Goal: Task Accomplishment & Management: Use online tool/utility

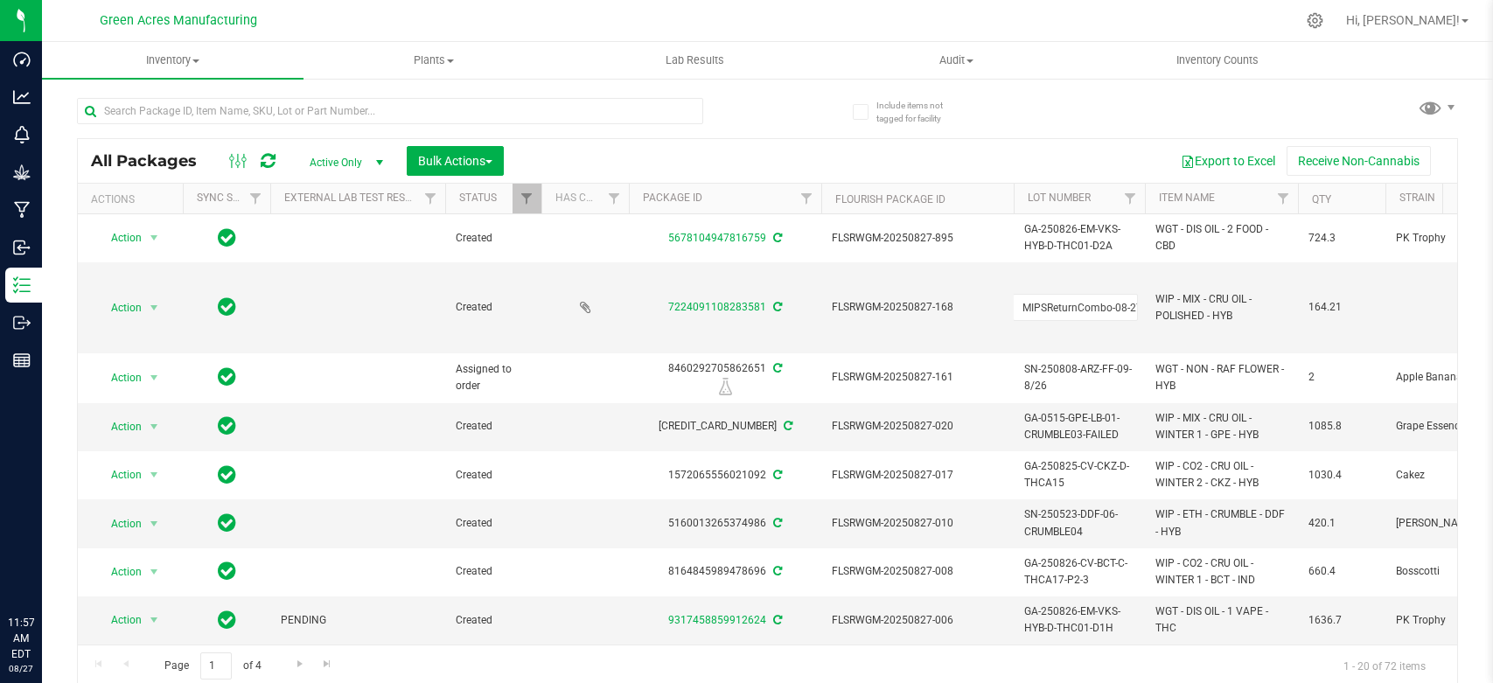
click at [471, 101] on input "text" at bounding box center [390, 111] width 626 height 26
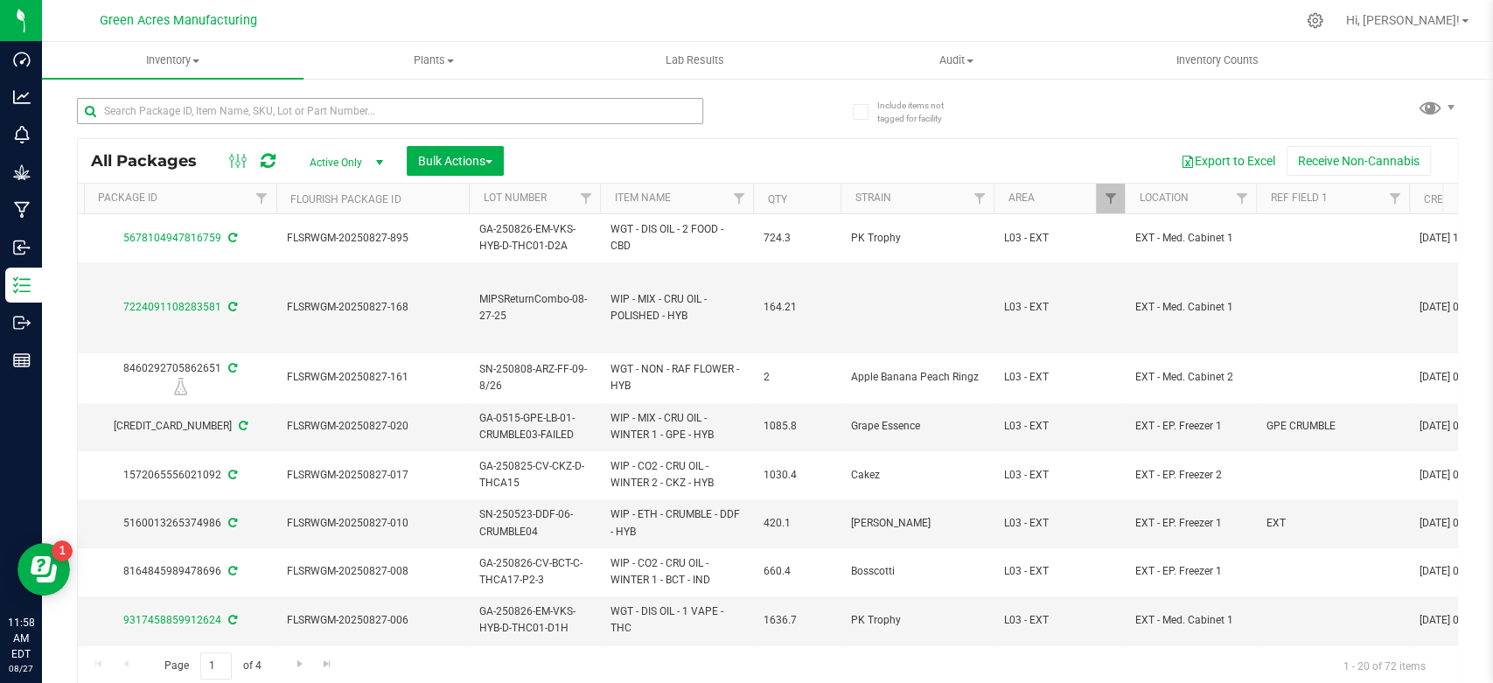
click at [494, 113] on input "text" at bounding box center [390, 111] width 626 height 26
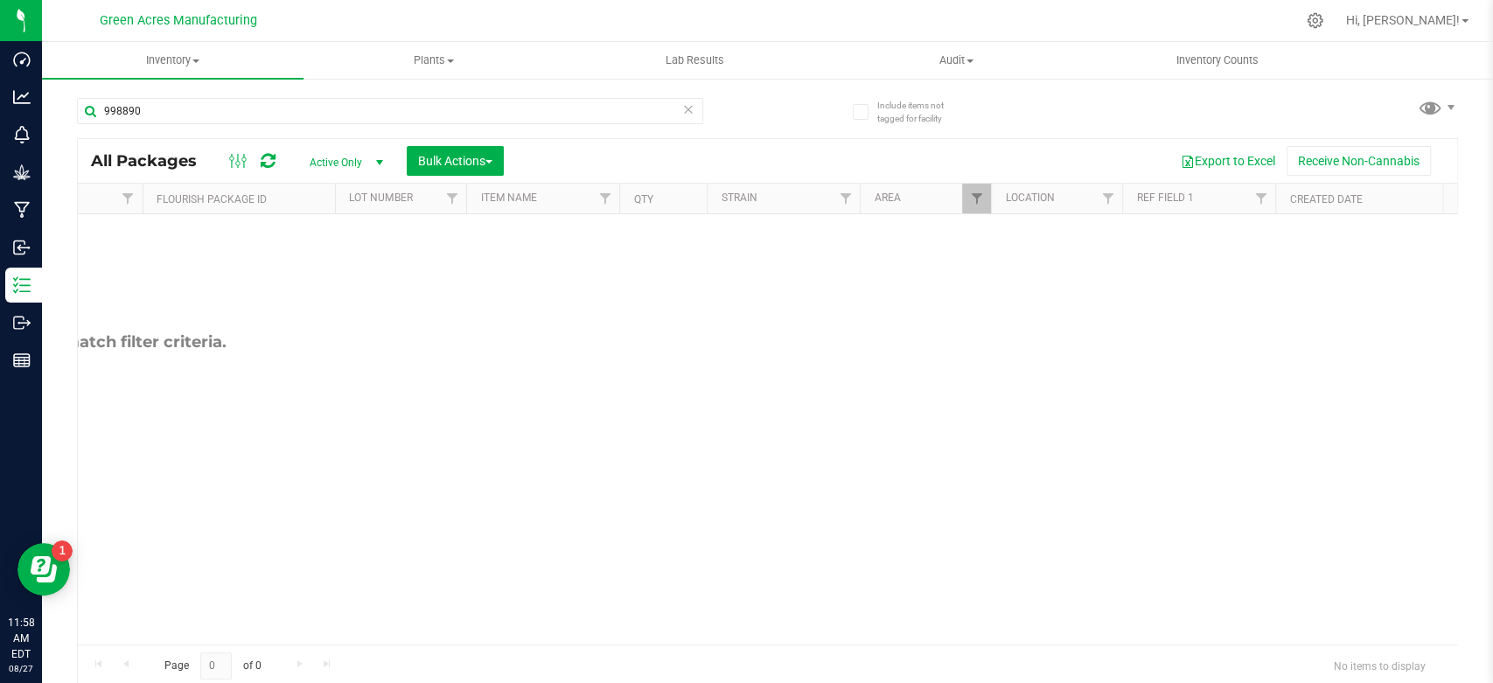
scroll to position [0, 686]
type input "998890"
click at [966, 200] on span "Filter" at bounding box center [969, 199] width 14 height 14
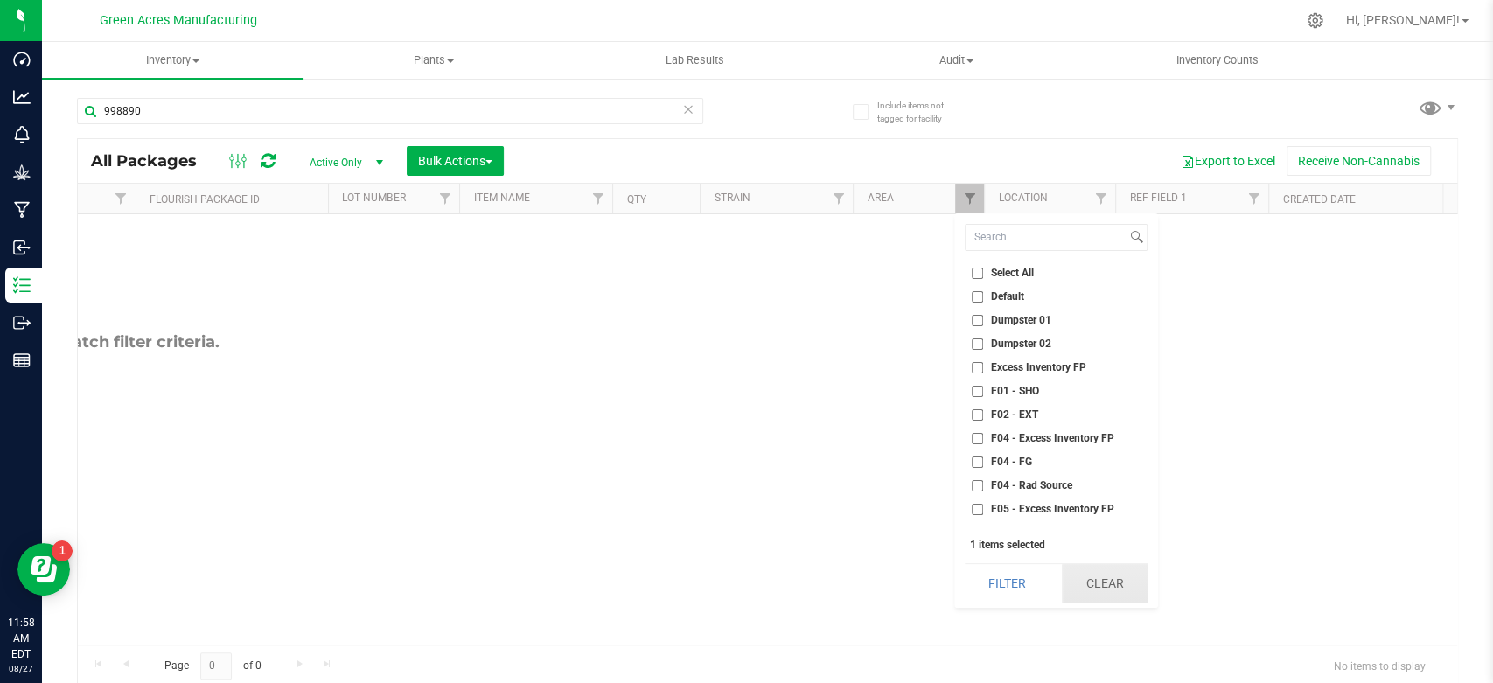
click at [1106, 580] on button "Clear" at bounding box center [1105, 583] width 86 height 38
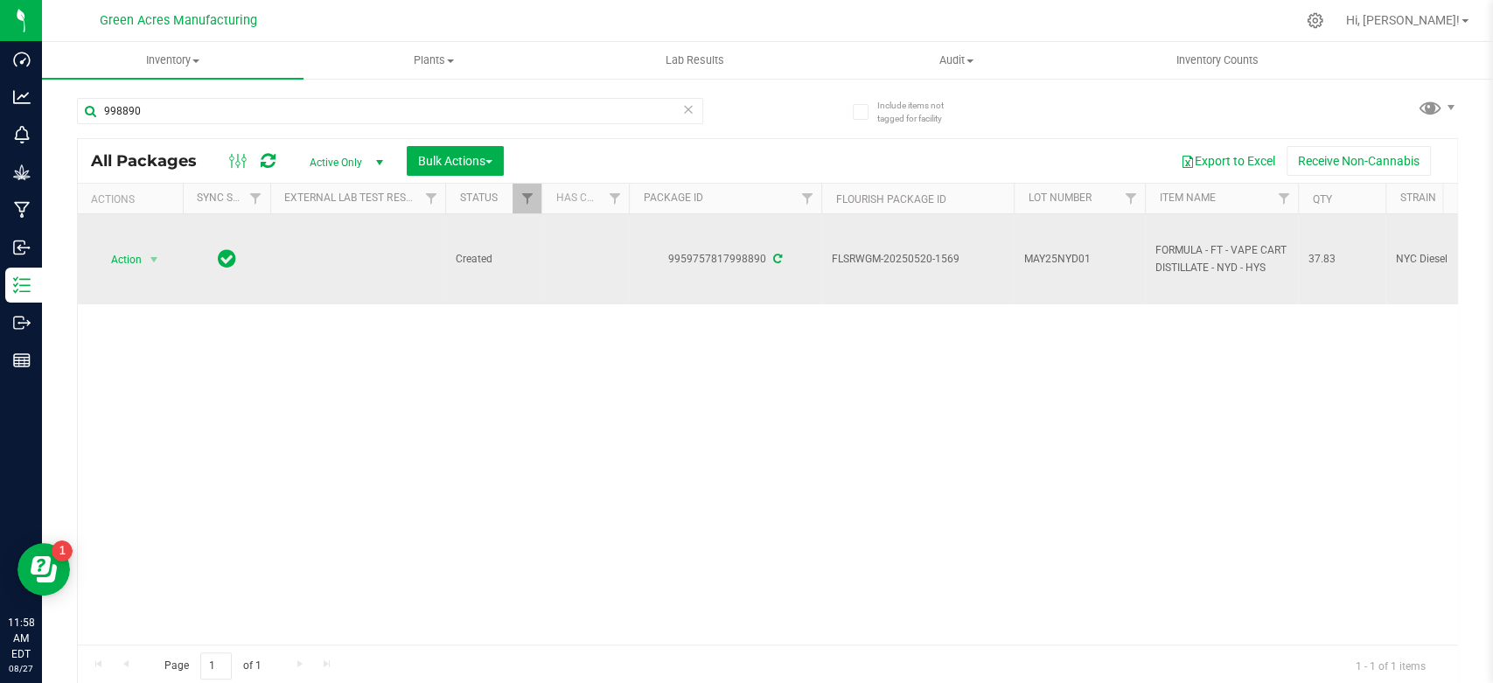
drag, startPoint x: 126, startPoint y: 241, endPoint x: 129, endPoint y: 256, distance: 15.1
click at [126, 246] on td "Action Action Adjust qty Create package Edit attributes Global inventory Locate…" at bounding box center [130, 259] width 105 height 90
click at [130, 263] on span "Action" at bounding box center [118, 260] width 47 height 24
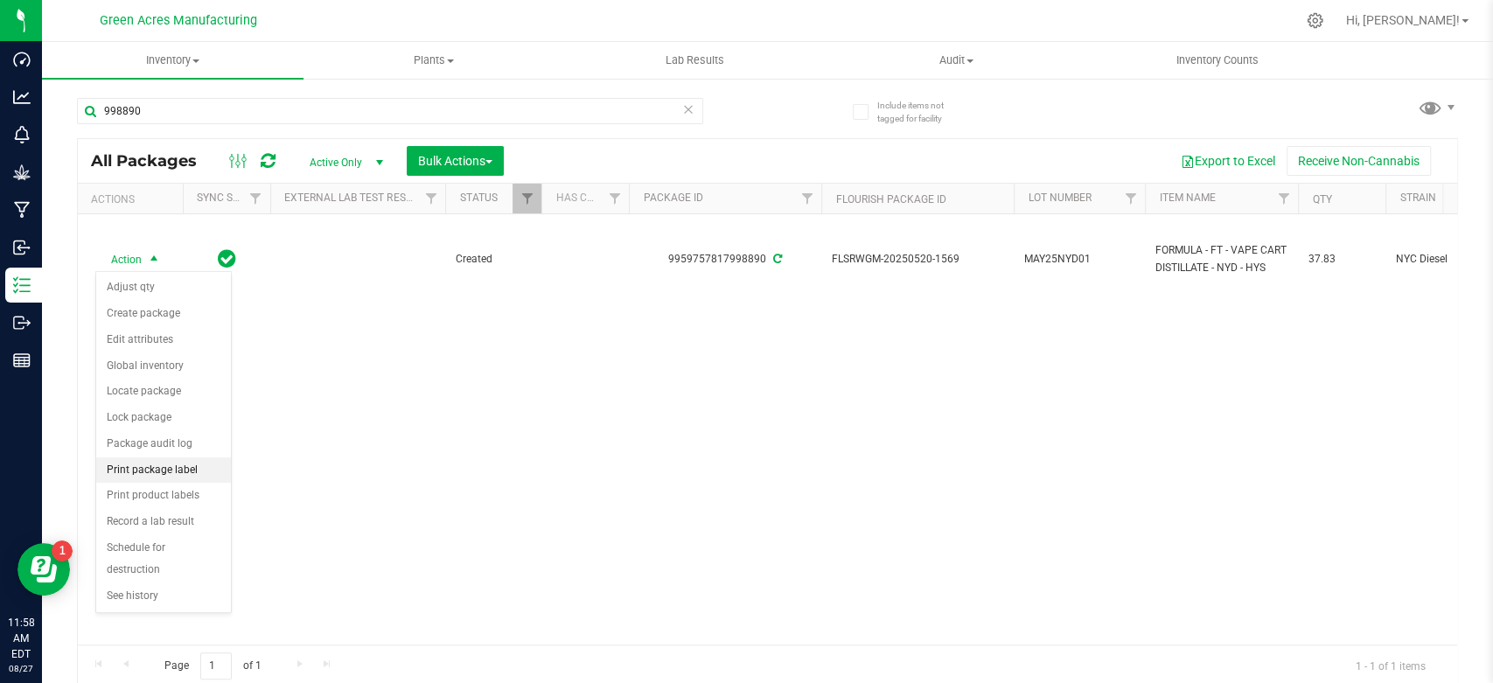
click at [184, 461] on li "Print package label" at bounding box center [163, 470] width 135 height 26
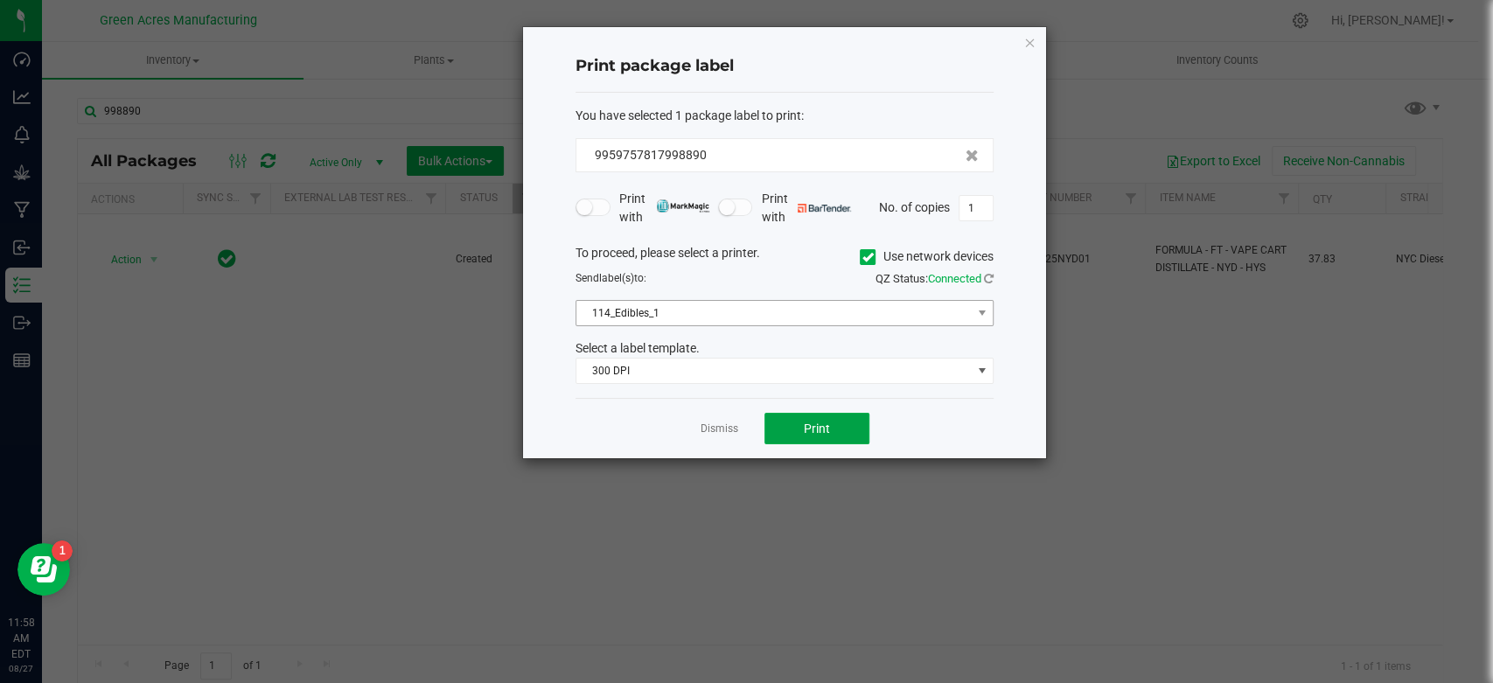
drag, startPoint x: 826, startPoint y: 428, endPoint x: 712, endPoint y: 314, distance: 160.8
click at [712, 314] on div "Print package label You have selected 1 package label to print : 99597578179988…" at bounding box center [784, 242] width 523 height 431
click at [712, 314] on span "114_Edibles_1" at bounding box center [773, 313] width 394 height 24
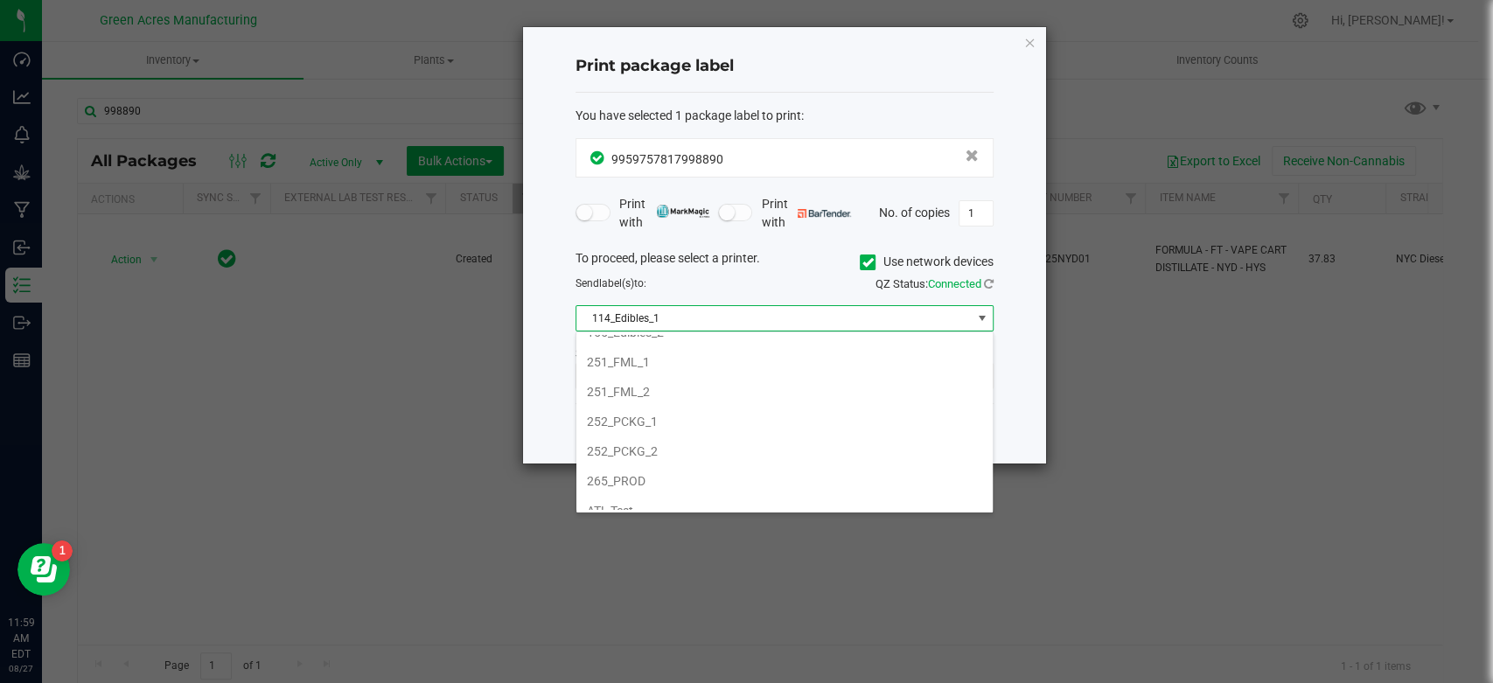
scroll to position [168, 0]
click at [659, 421] on li "252_PCKG_1" at bounding box center [784, 420] width 416 height 30
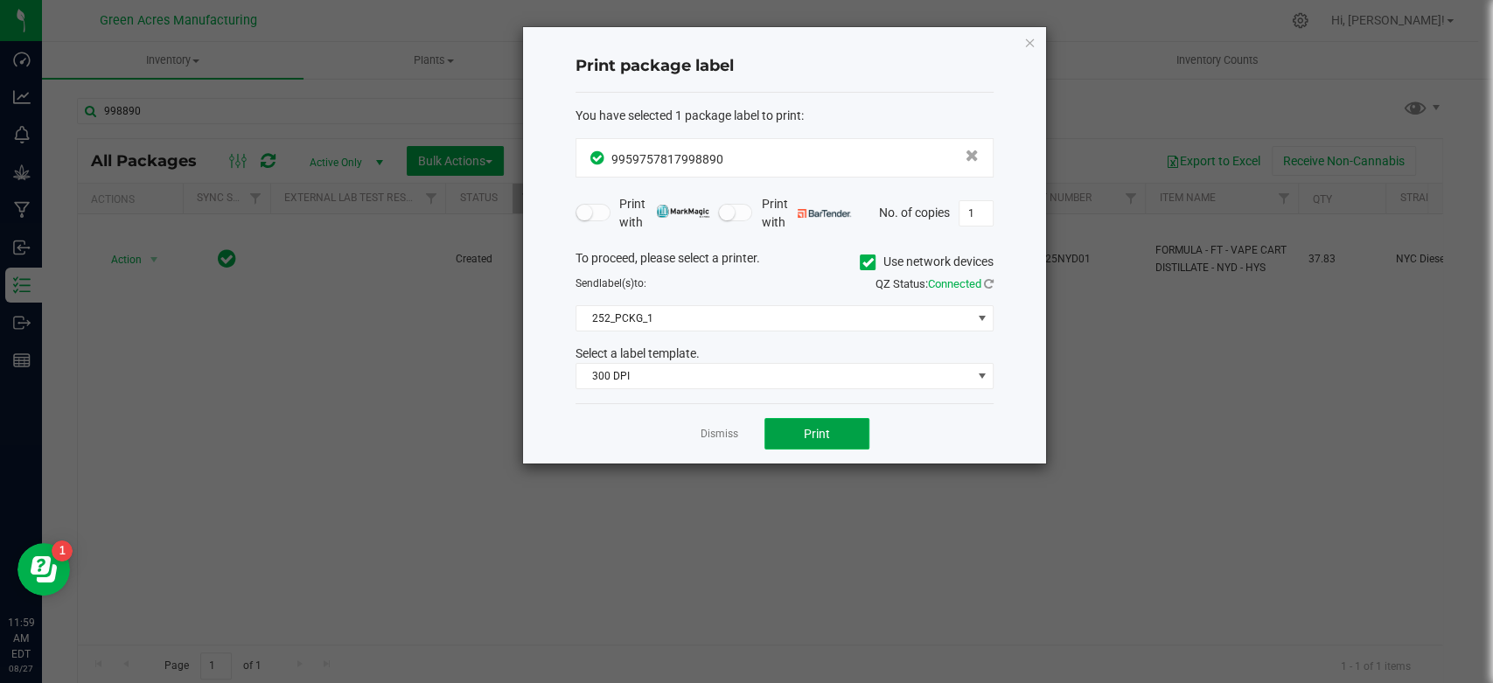
click at [841, 436] on button "Print" at bounding box center [816, 433] width 105 height 31
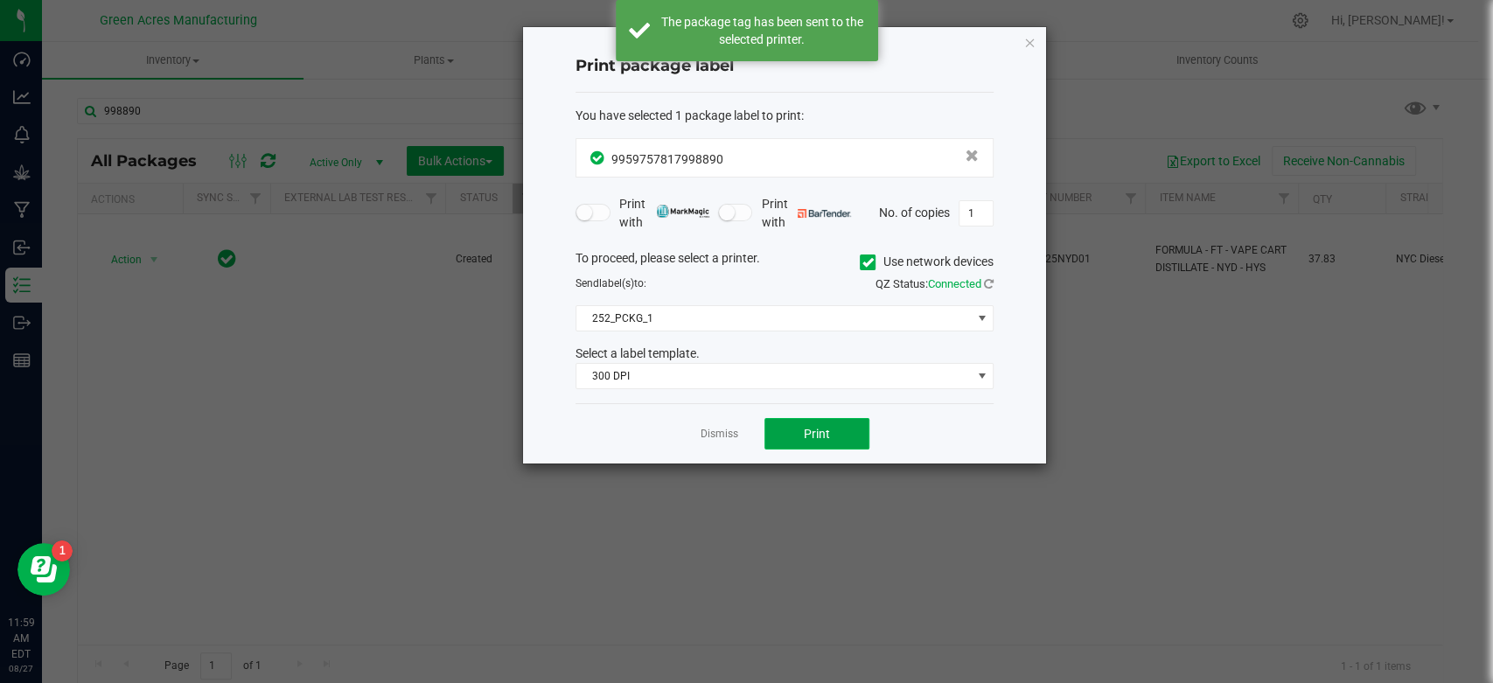
click at [841, 436] on button "Print" at bounding box center [816, 433] width 105 height 31
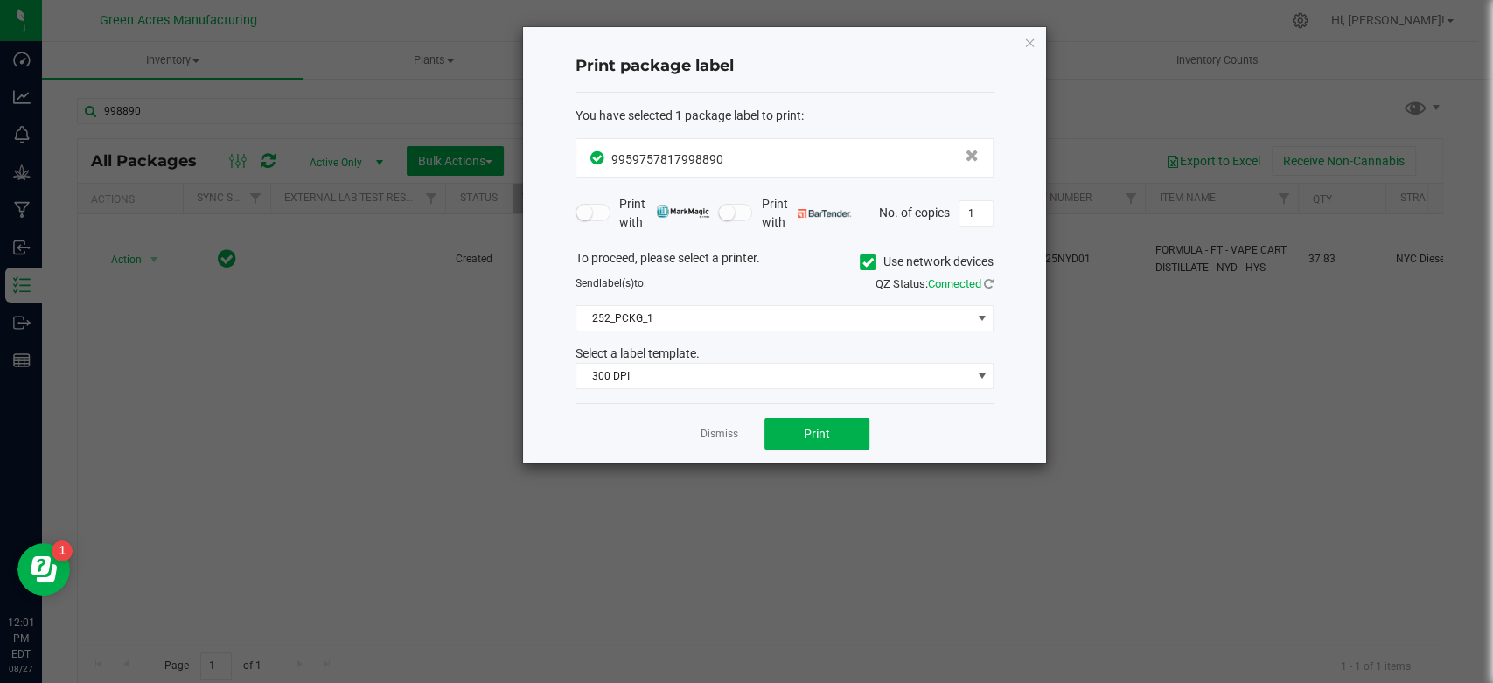
click at [699, 439] on div "Dismiss Print" at bounding box center [785, 433] width 418 height 60
click at [709, 437] on link "Dismiss" at bounding box center [720, 434] width 38 height 15
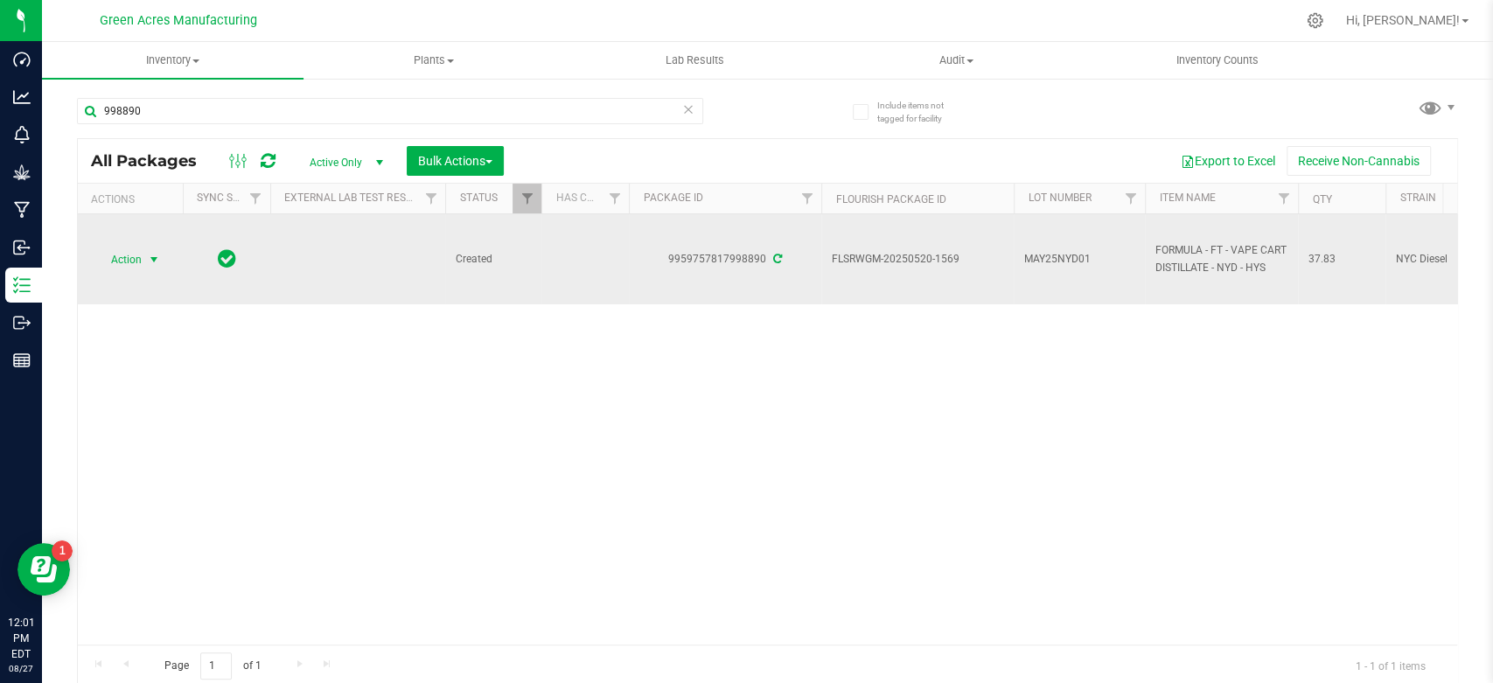
click at [876, 257] on span "FLSRWGM-20250520-1569" at bounding box center [917, 259] width 171 height 17
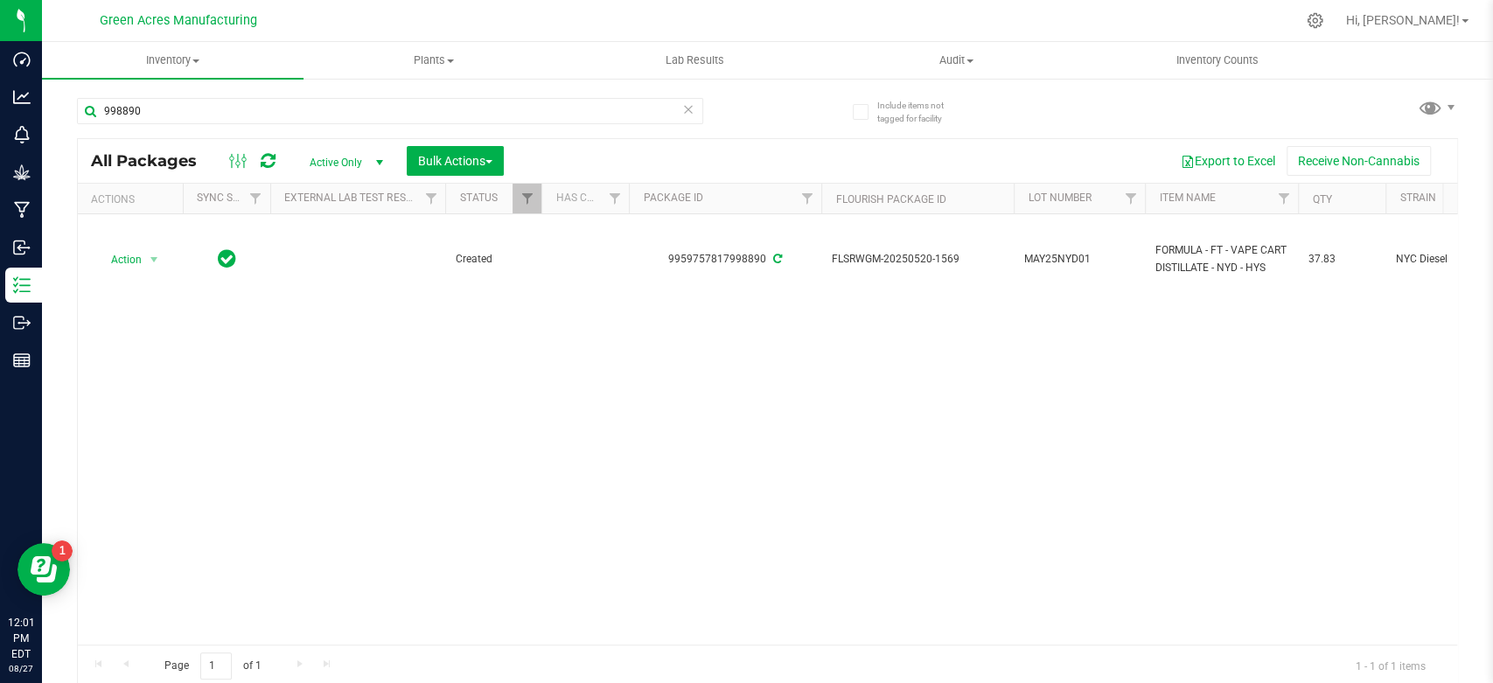
click at [1029, 367] on div "Action Action Adjust qty Create package Edit attributes Global inventory Locate…" at bounding box center [767, 429] width 1379 height 430
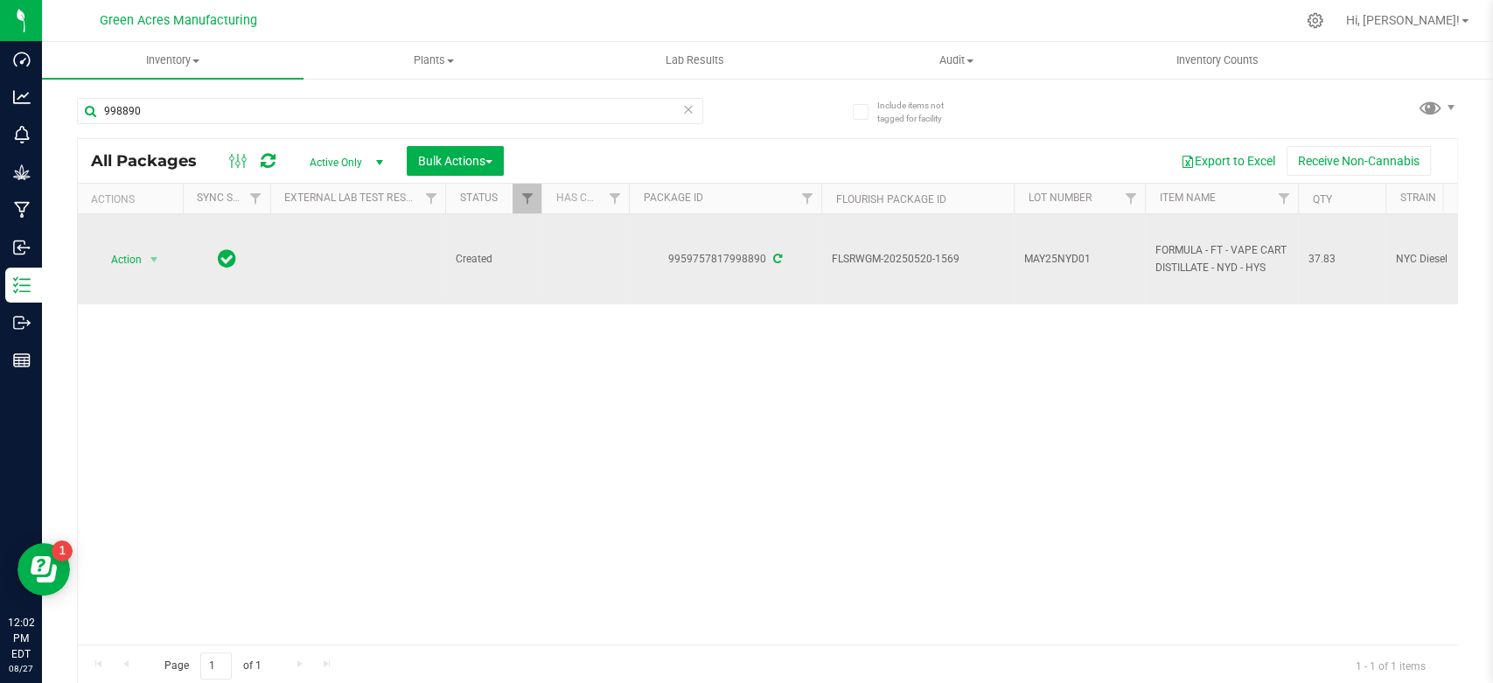
click at [873, 262] on span "FLSRWGM-20250520-1569" at bounding box center [917, 259] width 171 height 17
click at [868, 261] on span "FLSRWGM-20250520-1569" at bounding box center [917, 259] width 171 height 17
copy tr "FLSRWGM-20250520-1569"
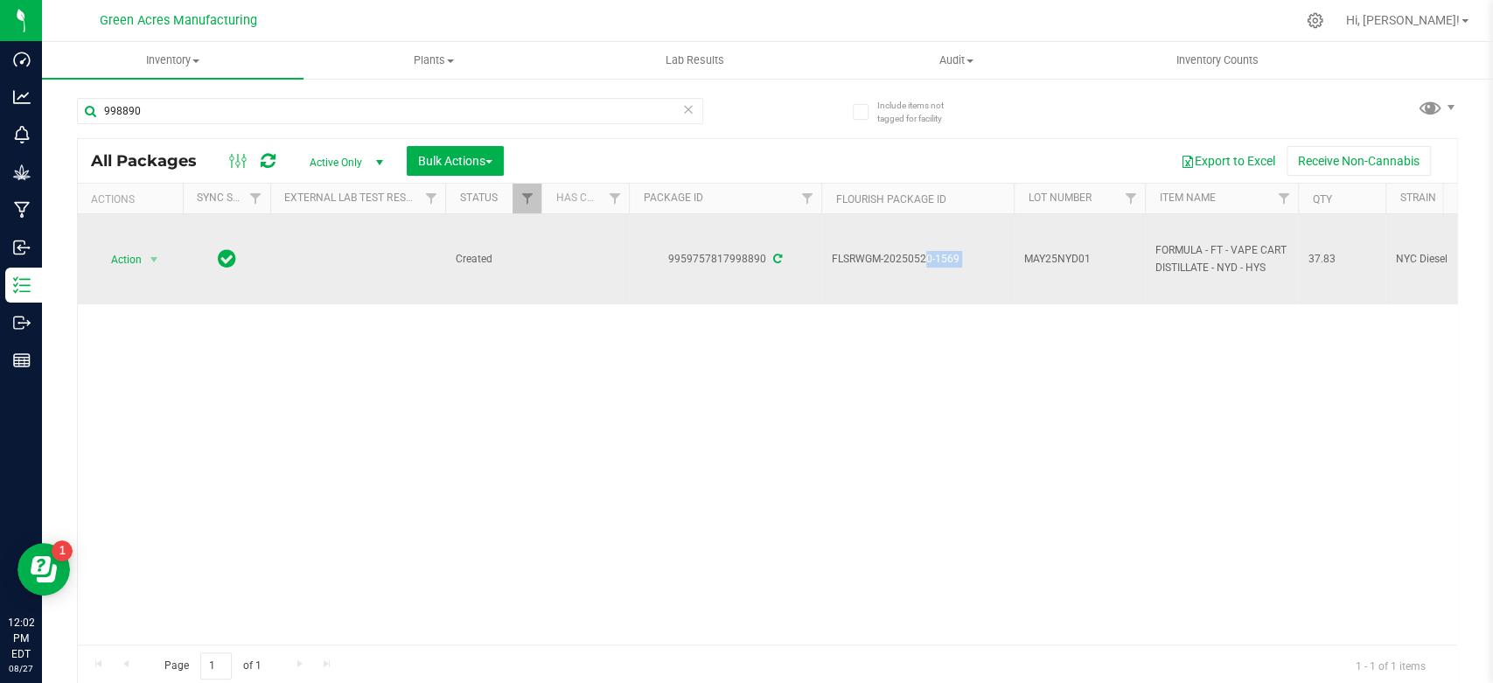
click at [1046, 254] on span "MAY25NYD01" at bounding box center [1079, 259] width 110 height 17
click at [1046, 254] on input "MAY25NYD01" at bounding box center [1075, 259] width 125 height 27
